Goal: Task Accomplishment & Management: Use online tool/utility

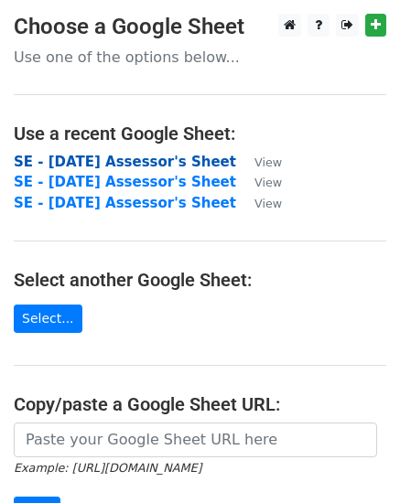
click at [77, 164] on strong "SE - [DATE] Assessor's Sheet" at bounding box center [125, 162] width 222 height 16
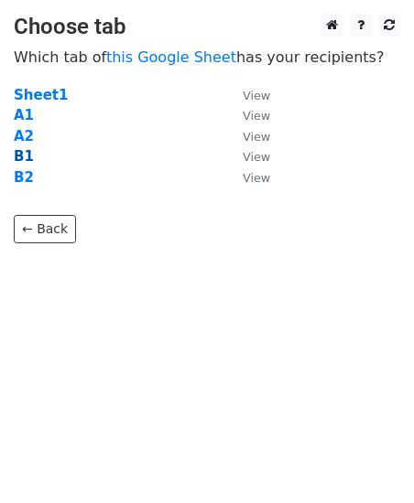
click at [19, 153] on strong "B1" at bounding box center [24, 156] width 20 height 16
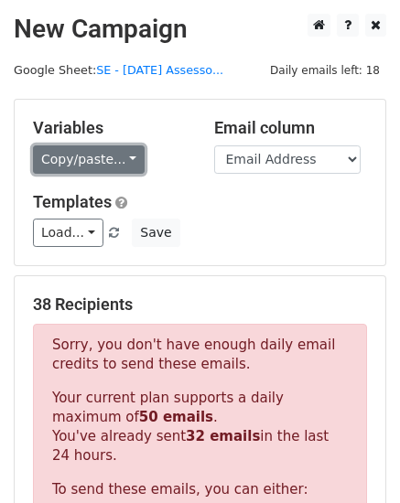
click at [124, 154] on link "Copy/paste..." at bounding box center [89, 159] width 112 height 28
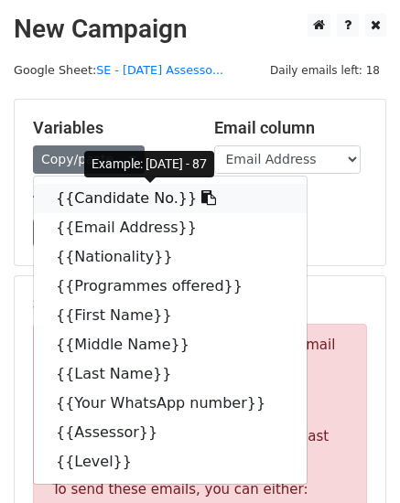
click at [71, 199] on link "{{Candidate No.}}" at bounding box center [170, 198] width 273 height 29
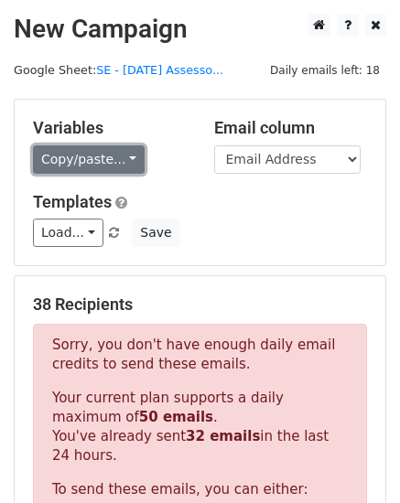
click at [121, 156] on link "Copy/paste..." at bounding box center [89, 159] width 112 height 28
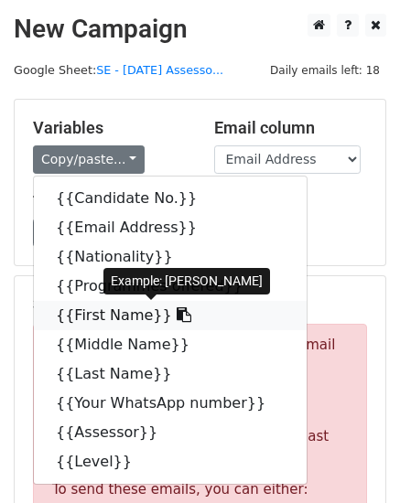
click at [81, 317] on link "{{First Name}}" at bounding box center [170, 315] width 273 height 29
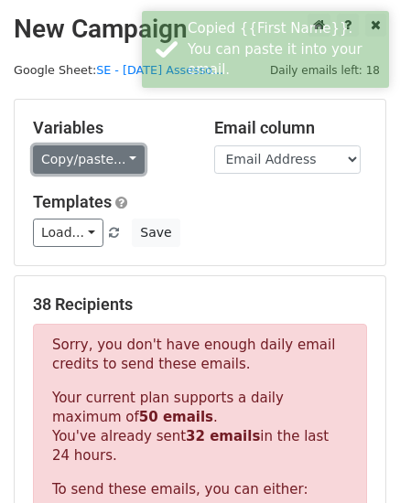
click at [123, 161] on link "Copy/paste..." at bounding box center [89, 159] width 112 height 28
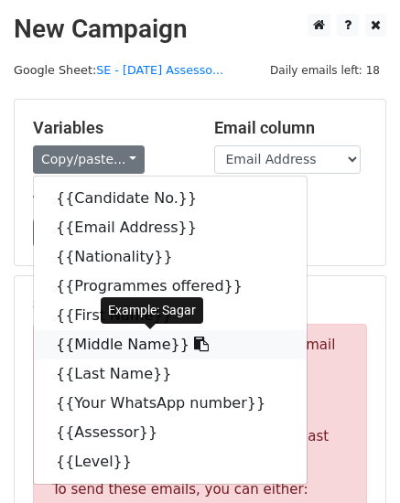
click at [77, 347] on link "{{Middle Name}}" at bounding box center [170, 344] width 273 height 29
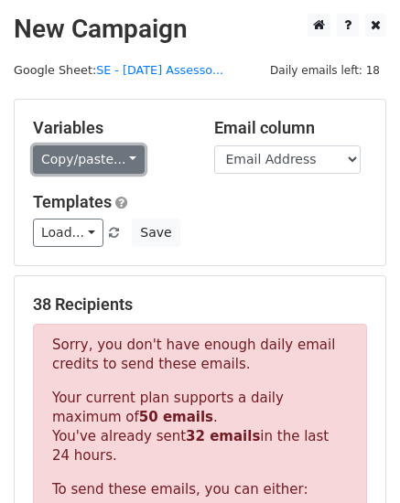
click at [118, 156] on link "Copy/paste..." at bounding box center [89, 159] width 112 height 28
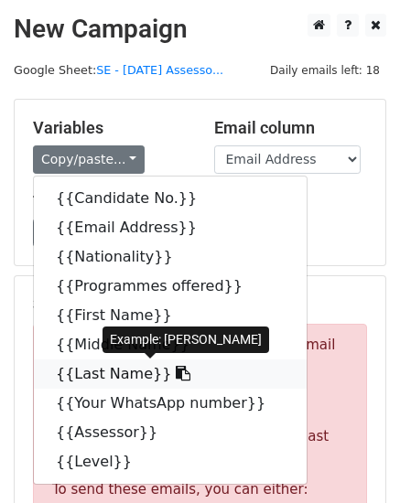
click at [81, 374] on link "{{Last Name}}" at bounding box center [170, 374] width 273 height 29
